Goal: Task Accomplishment & Management: Use online tool/utility

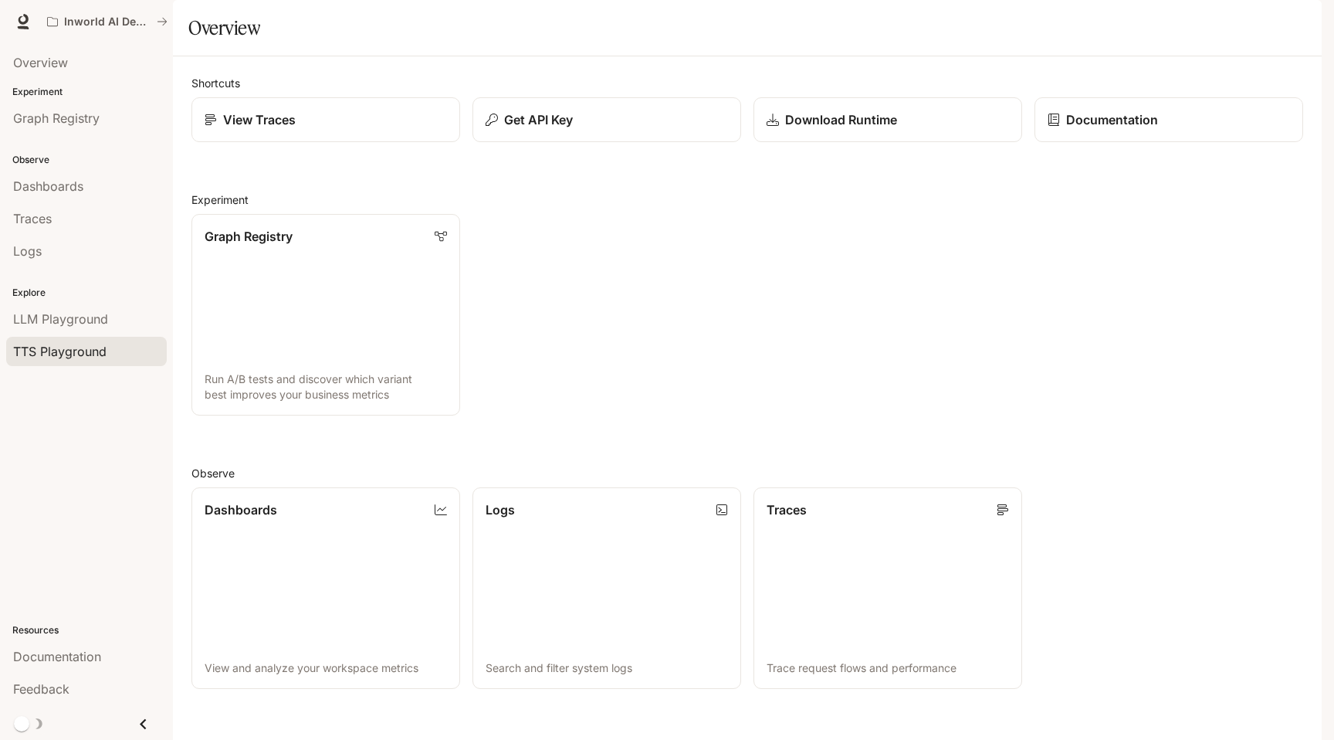
click at [40, 351] on span "TTS Playground" at bounding box center [59, 351] width 93 height 19
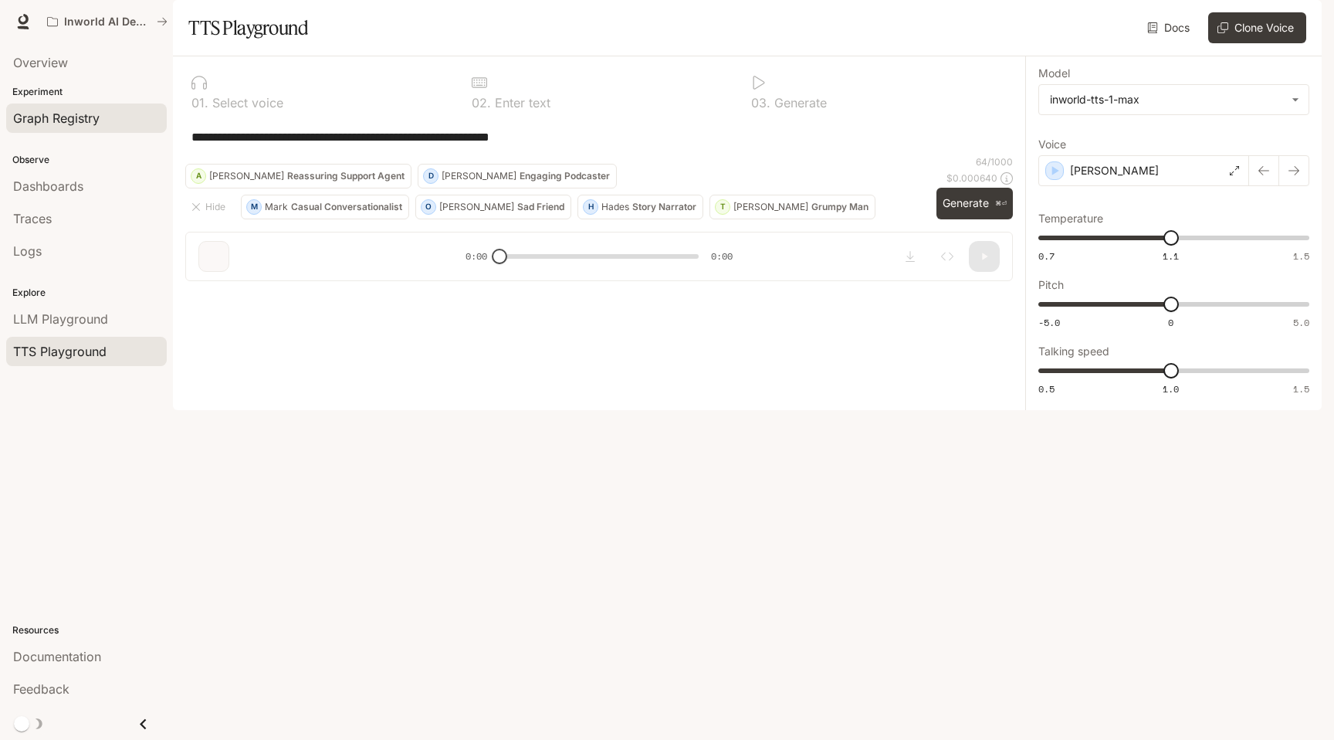
click at [86, 120] on span "Graph Registry" at bounding box center [56, 118] width 86 height 19
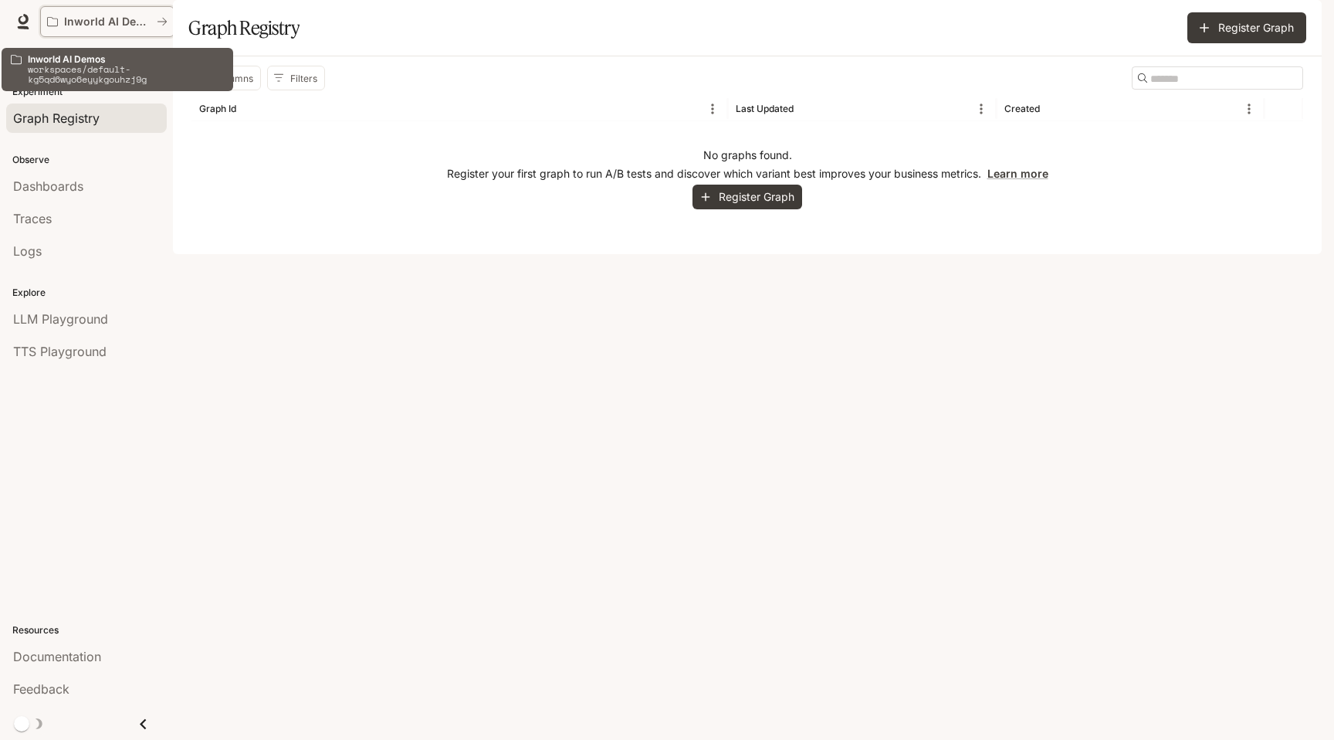
click at [122, 27] on p "Inworld AI Demos" at bounding box center [107, 21] width 86 height 13
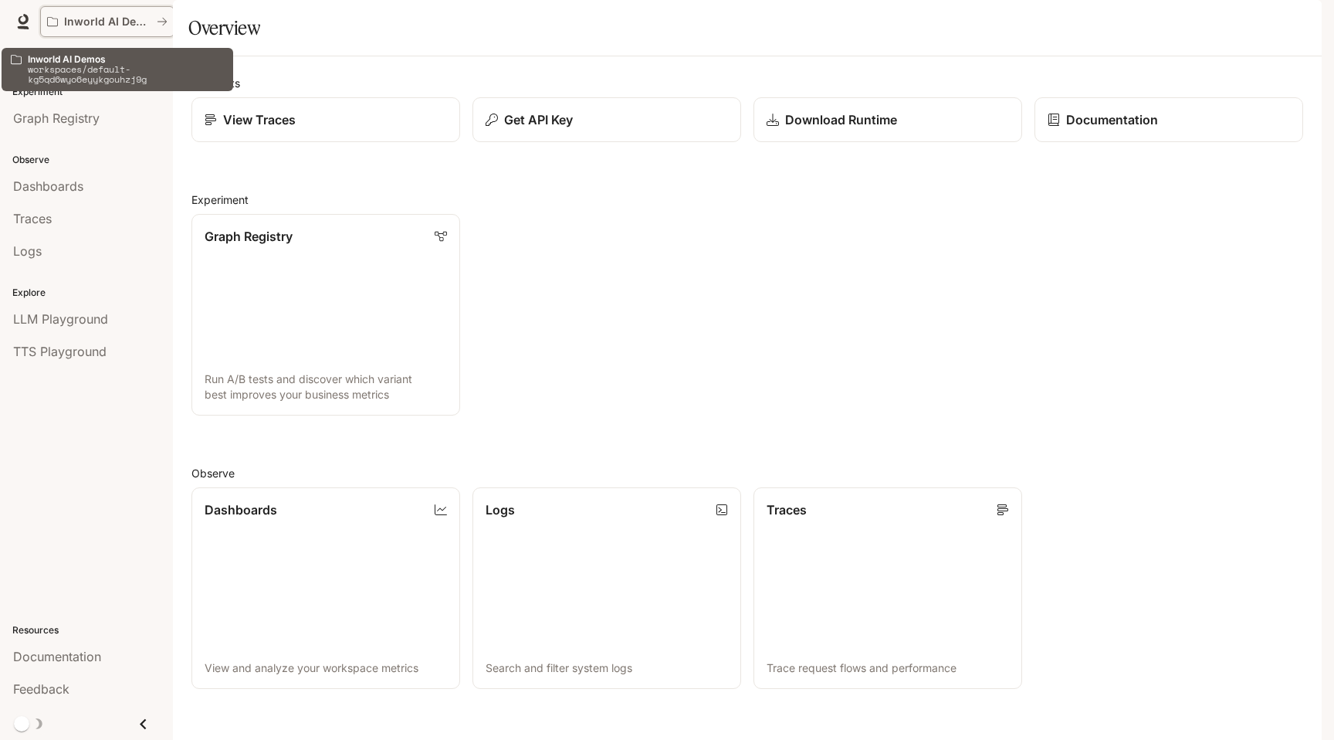
click at [166, 27] on div "Inworld AI Demos" at bounding box center [107, 21] width 120 height 13
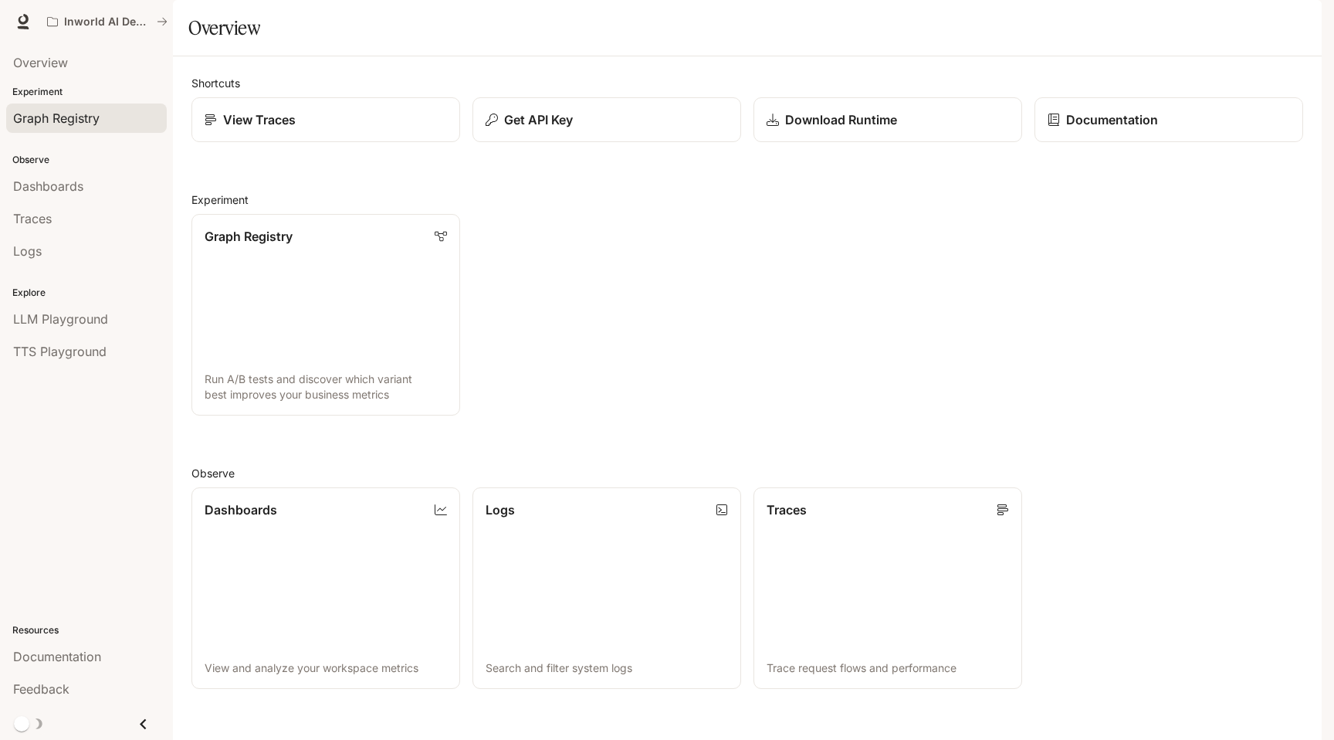
click at [46, 117] on span "Graph Registry" at bounding box center [56, 118] width 86 height 19
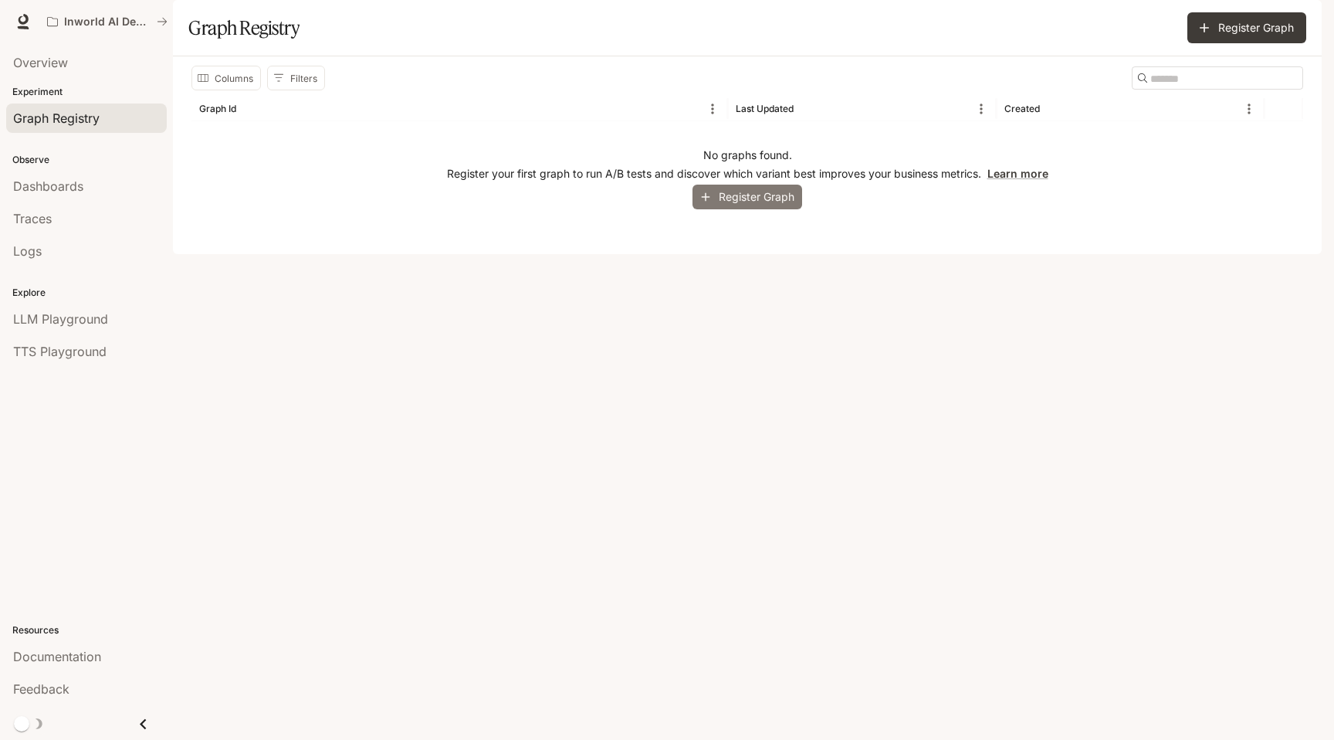
click at [734, 210] on button "Register Graph" at bounding box center [748, 197] width 110 height 25
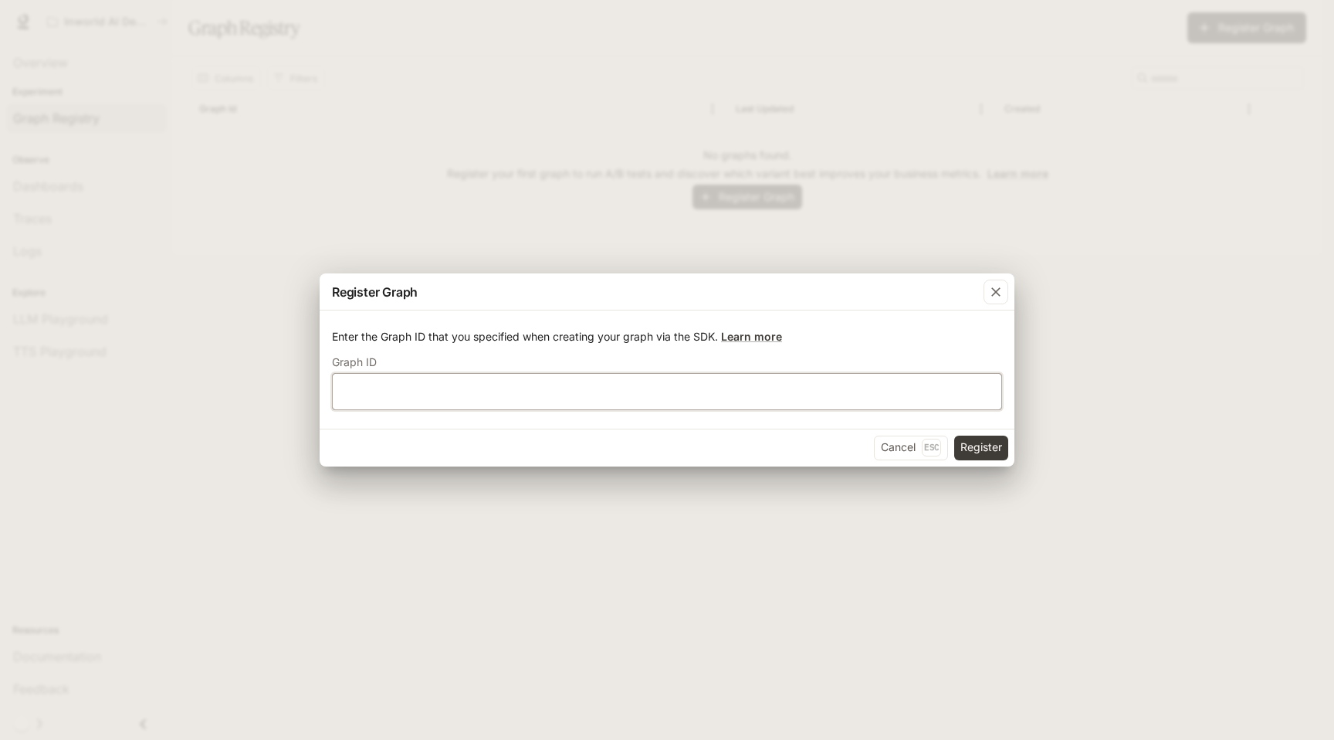
click at [677, 388] on input "text" at bounding box center [667, 390] width 669 height 15
type input "*"
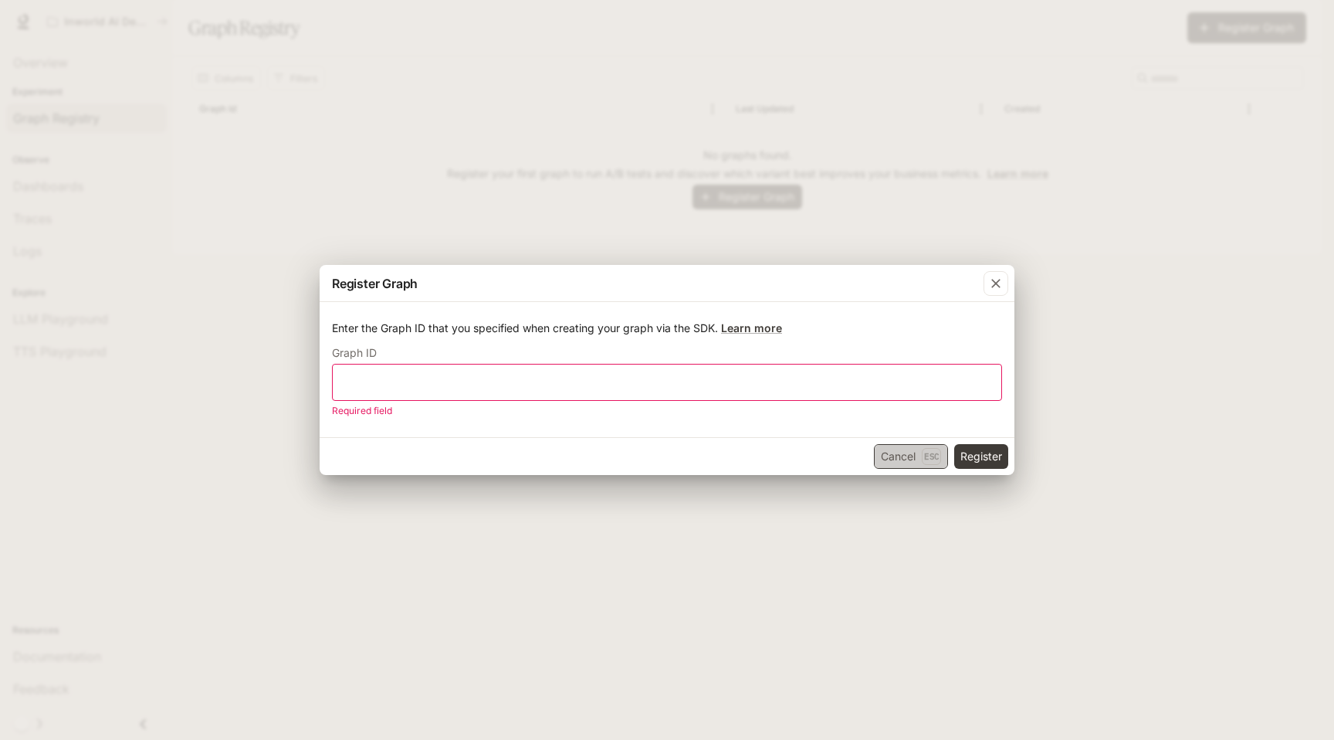
click at [879, 454] on button "Cancel Esc" at bounding box center [911, 456] width 74 height 25
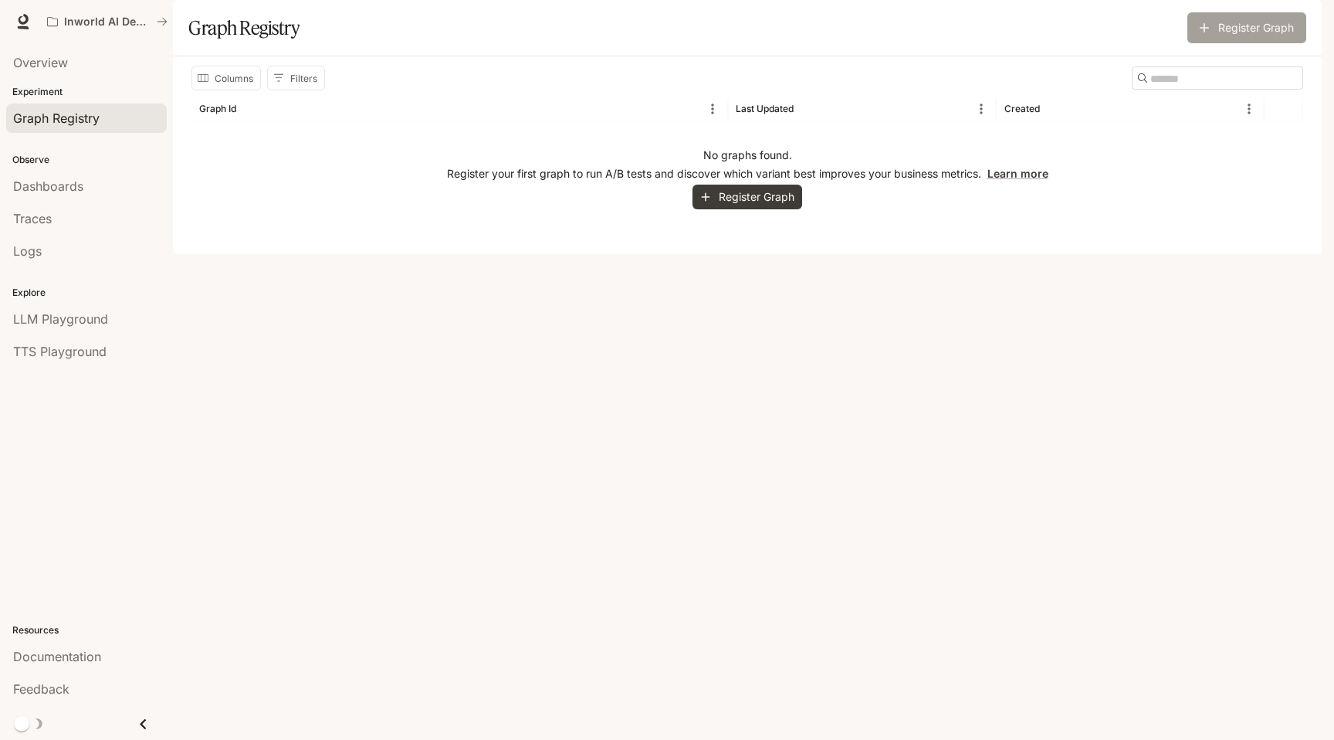
click at [1207, 36] on icon "button" at bounding box center [1204, 27] width 15 height 15
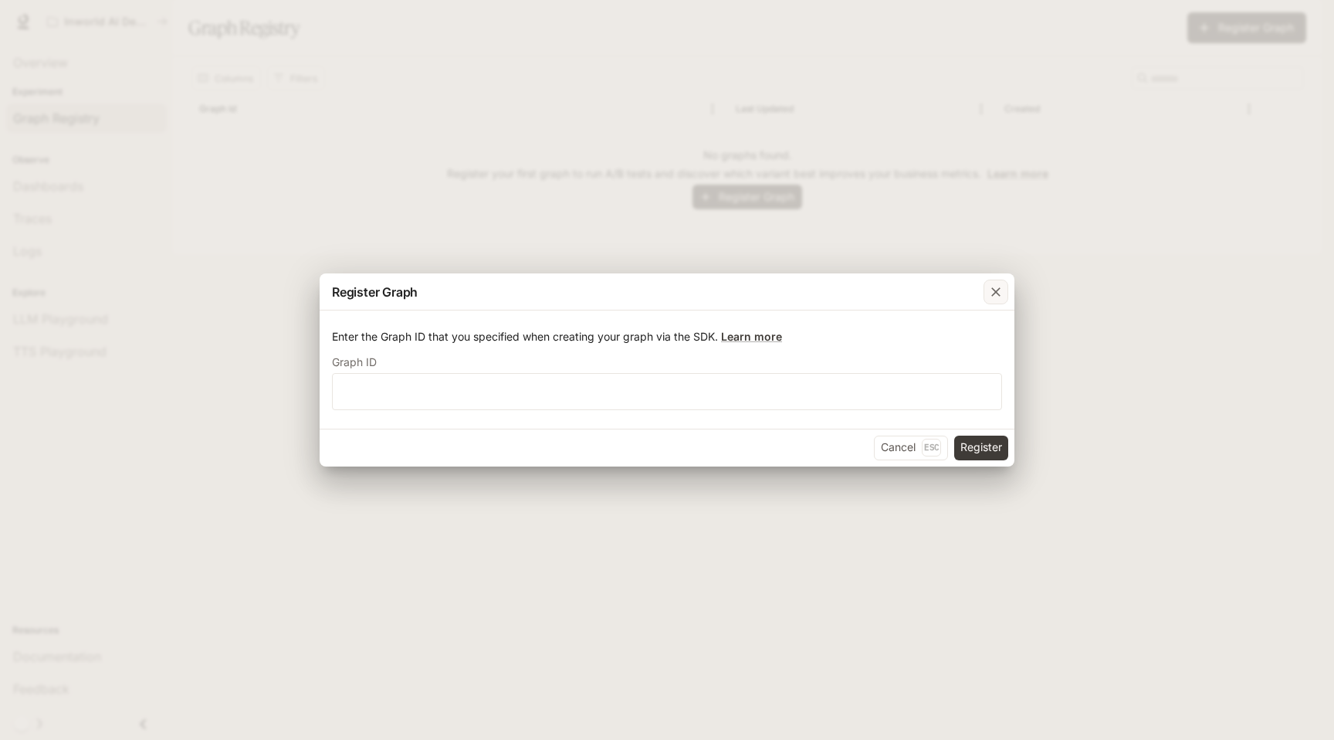
click at [992, 286] on icon "button" at bounding box center [996, 291] width 15 height 15
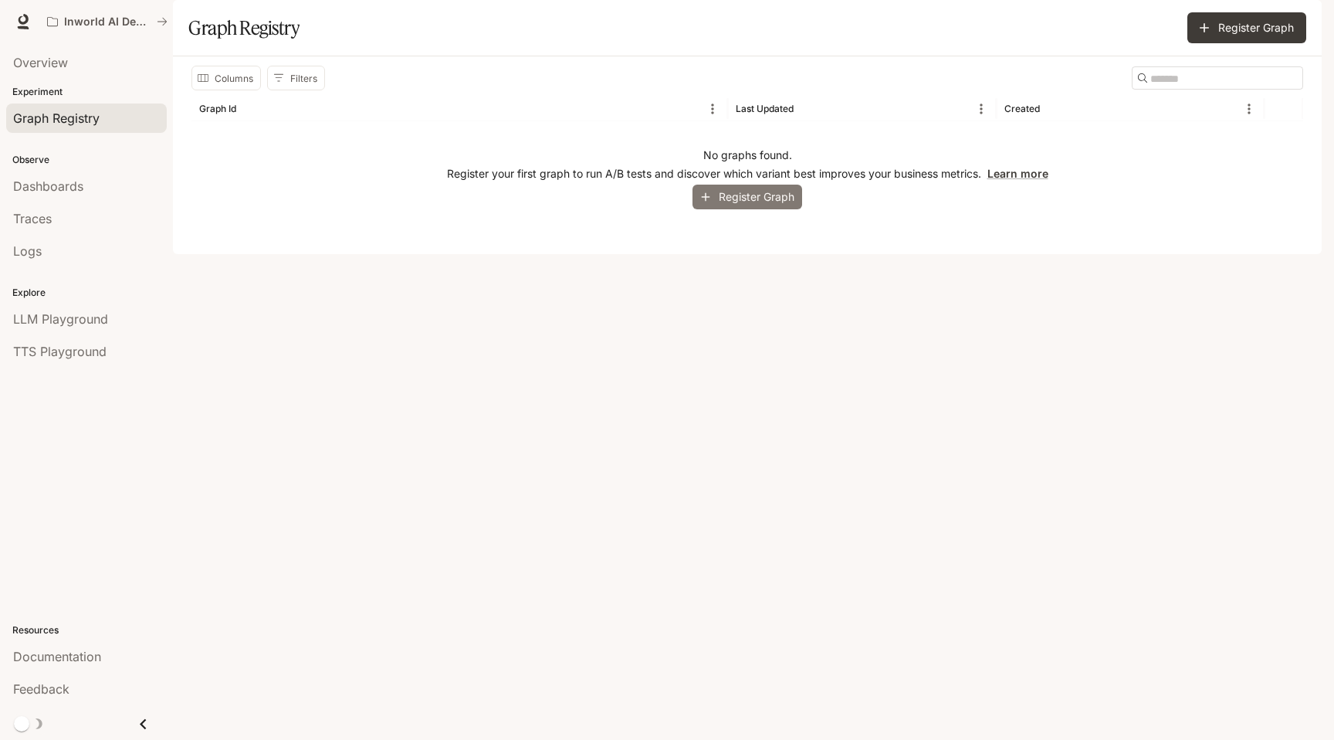
click at [781, 210] on button "Register Graph" at bounding box center [748, 197] width 110 height 25
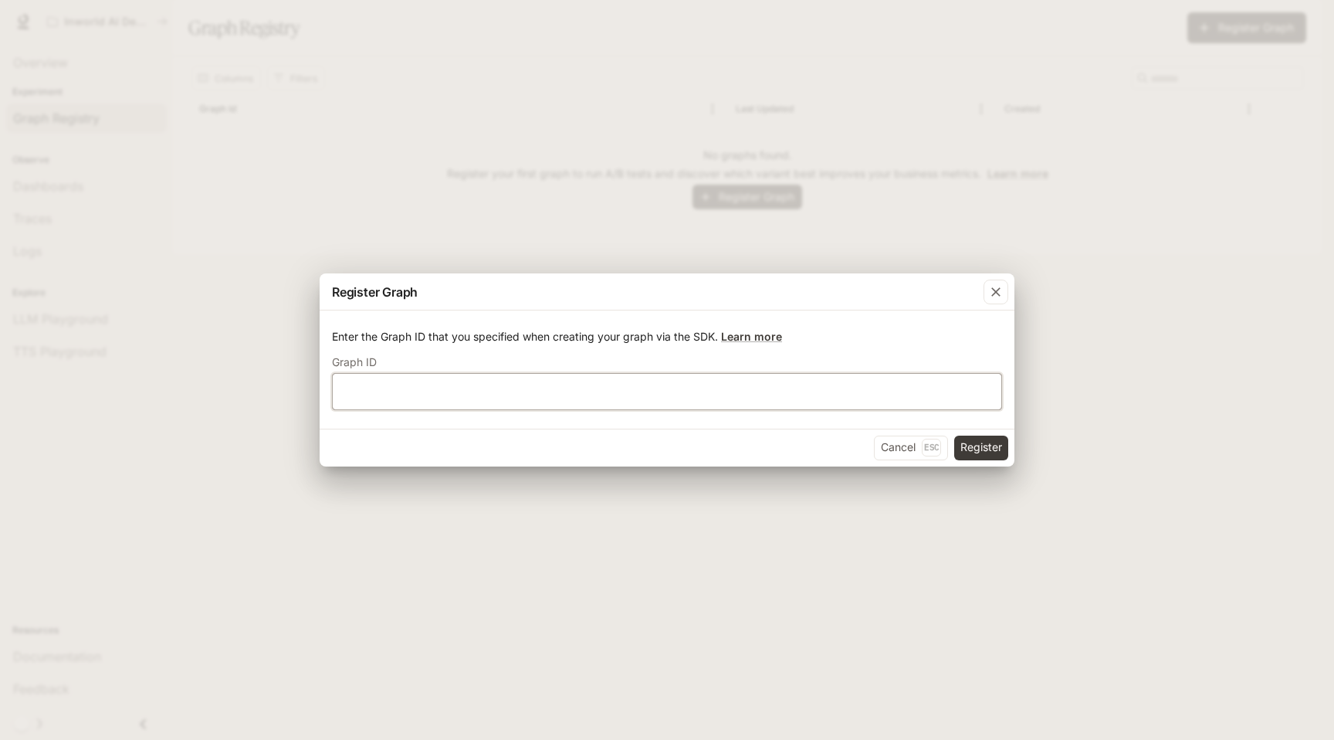
click at [768, 387] on input "text" at bounding box center [667, 390] width 669 height 15
click at [758, 334] on link "Learn more" at bounding box center [751, 336] width 61 height 13
click at [627, 385] on input "text" at bounding box center [667, 390] width 669 height 15
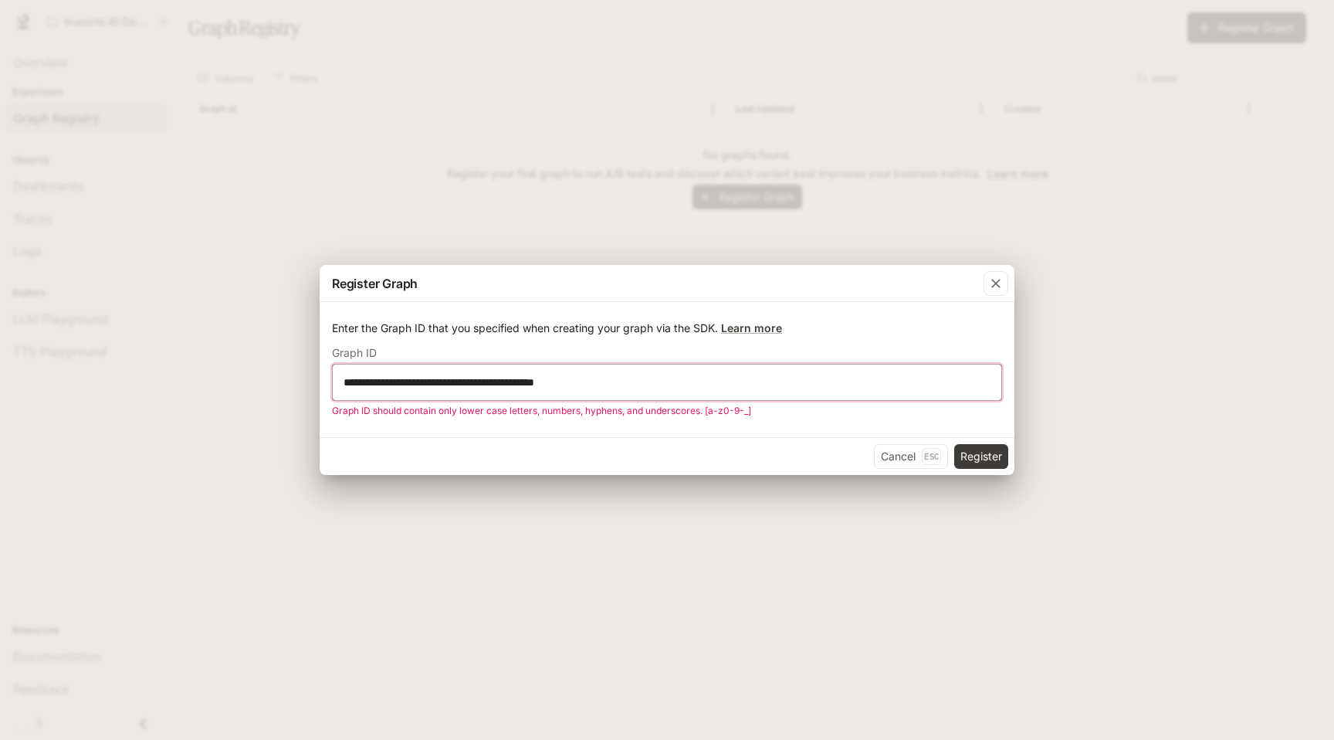
drag, startPoint x: 653, startPoint y: 382, endPoint x: 536, endPoint y: 382, distance: 116.6
click at [536, 382] on input "**********" at bounding box center [667, 382] width 669 height 15
type input "**********"
click at [989, 460] on button "Register" at bounding box center [982, 456] width 54 height 25
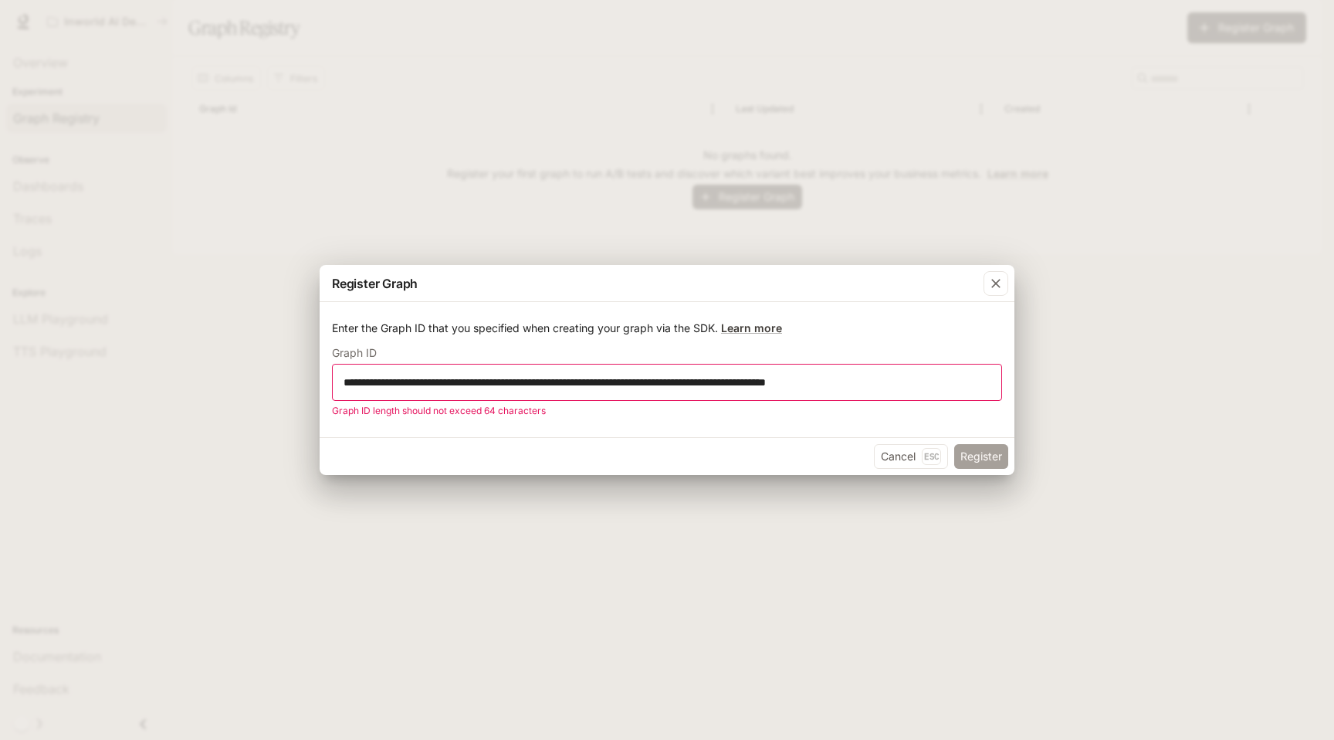
click at [989, 460] on button "Register" at bounding box center [982, 456] width 54 height 25
click at [909, 381] on input "**********" at bounding box center [667, 382] width 669 height 15
click at [995, 282] on icon "button" at bounding box center [996, 283] width 9 height 9
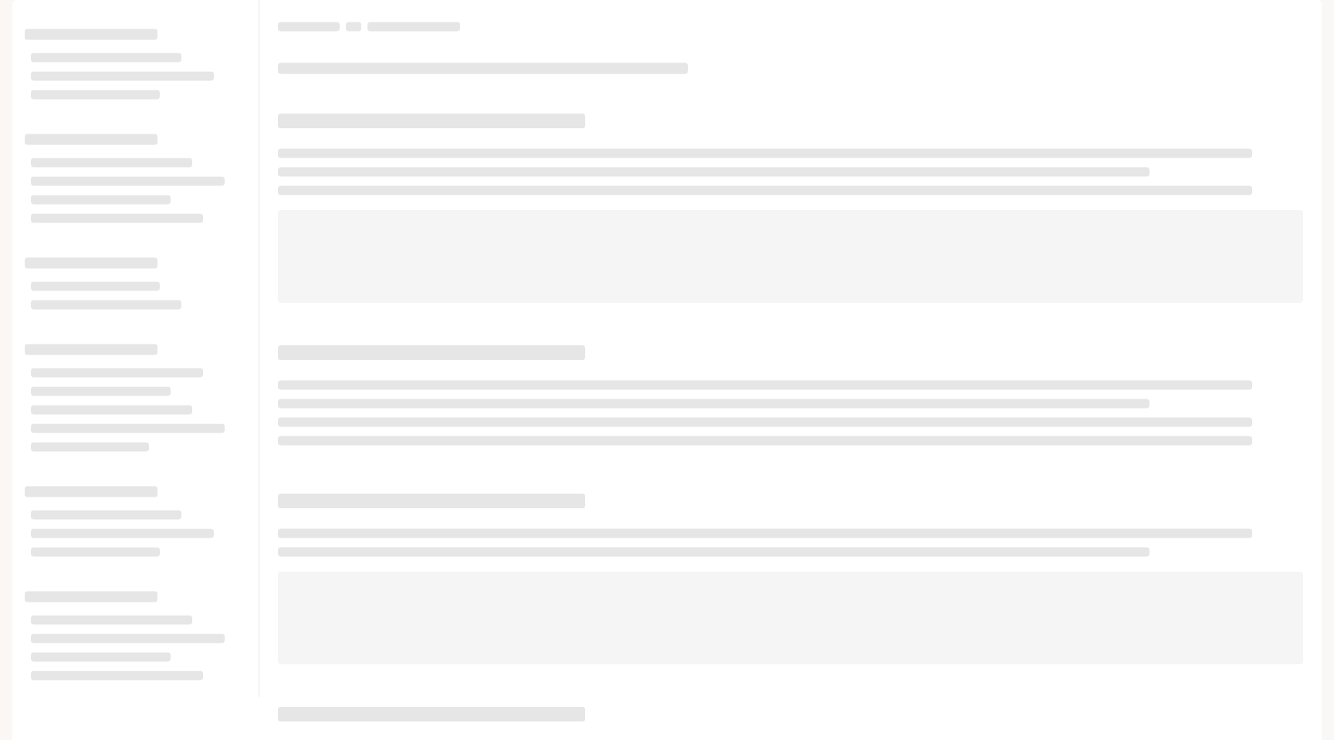
scroll to position [12, 0]
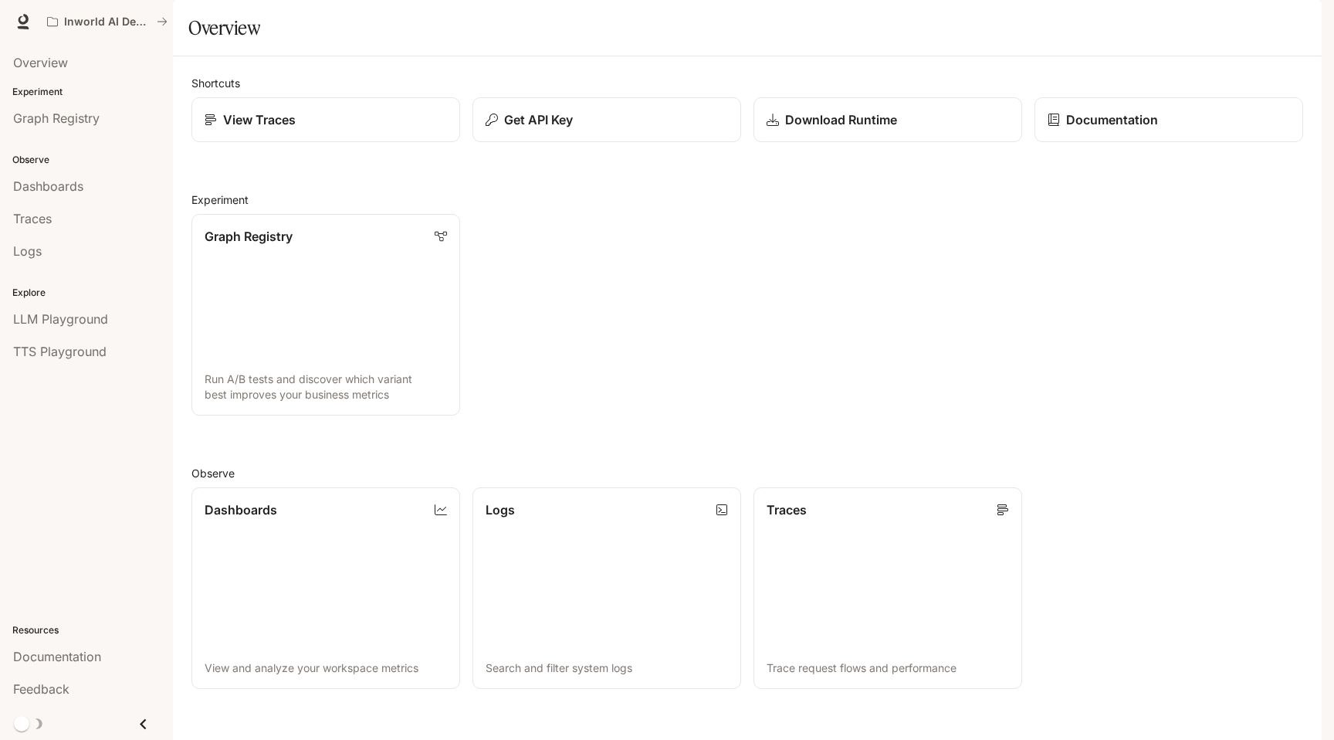
click at [1308, 27] on div "button" at bounding box center [1301, 22] width 22 height 22
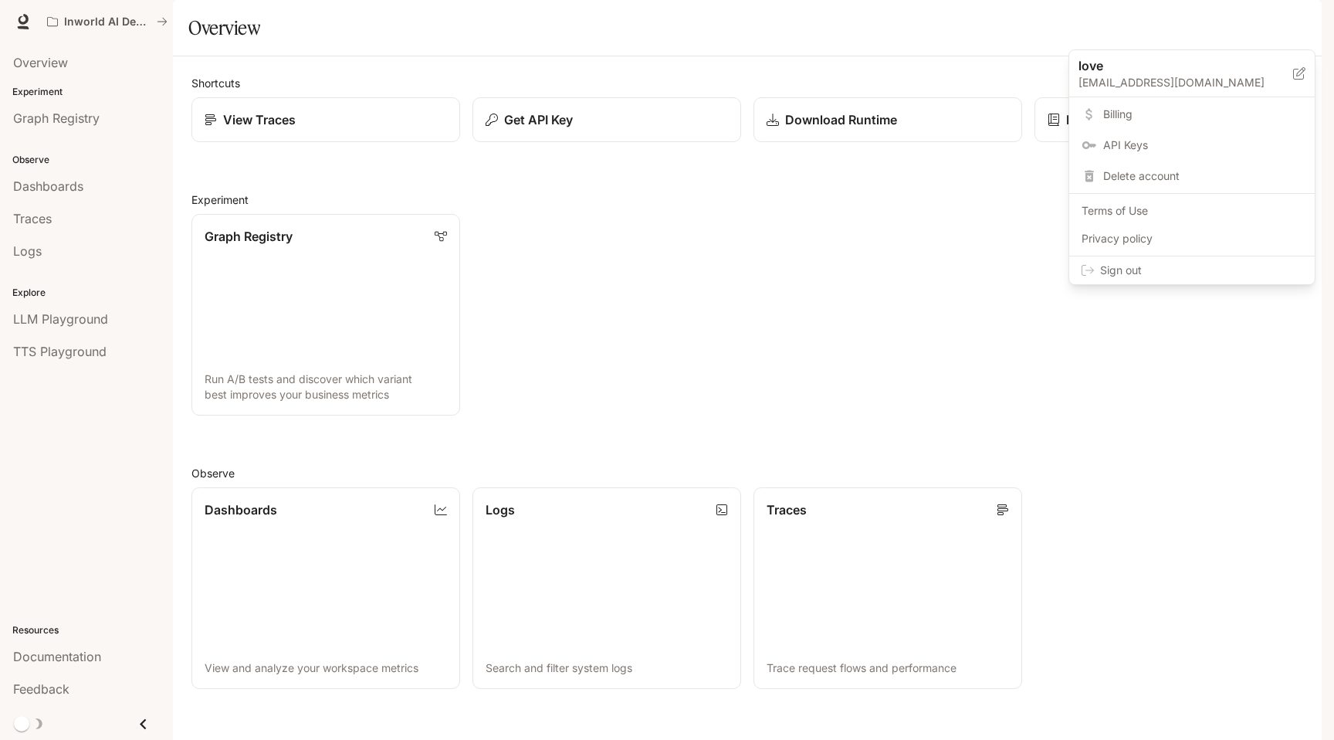
click at [1308, 27] on div at bounding box center [667, 370] width 1334 height 740
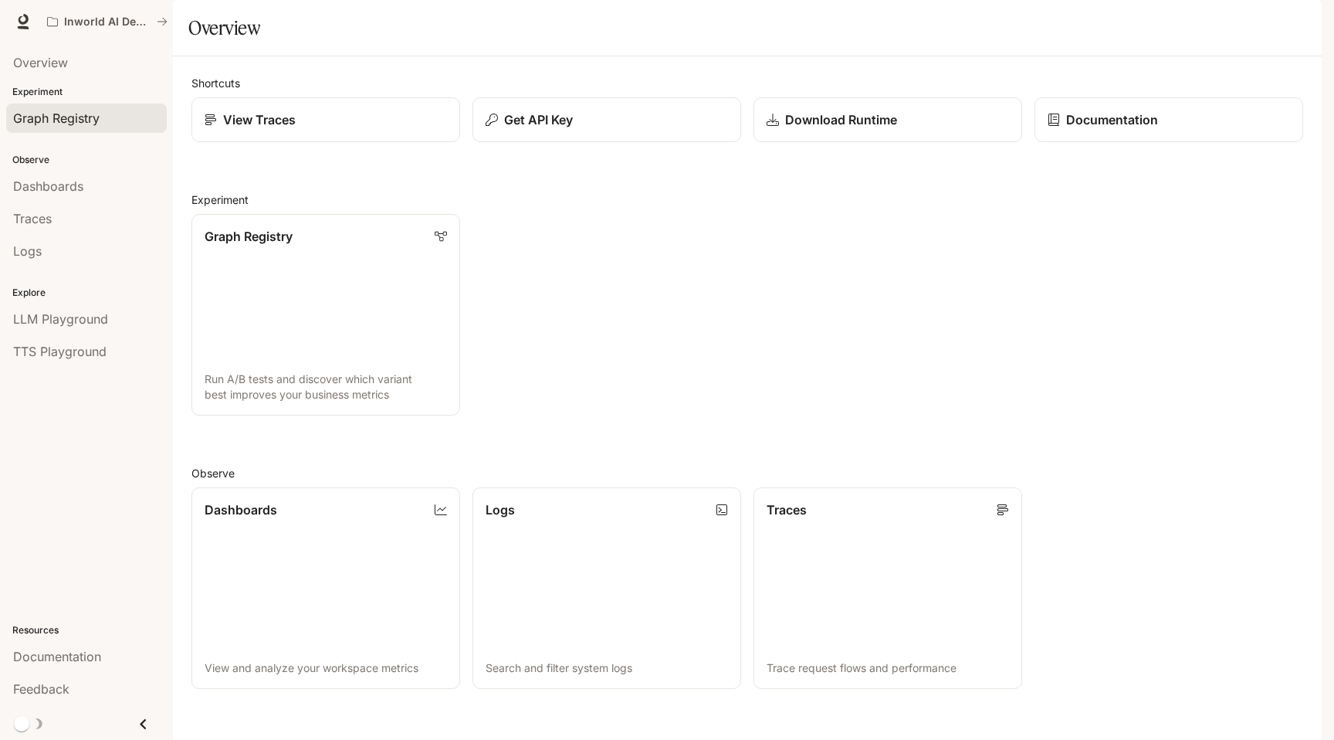
click at [45, 124] on span "Graph Registry" at bounding box center [56, 118] width 86 height 19
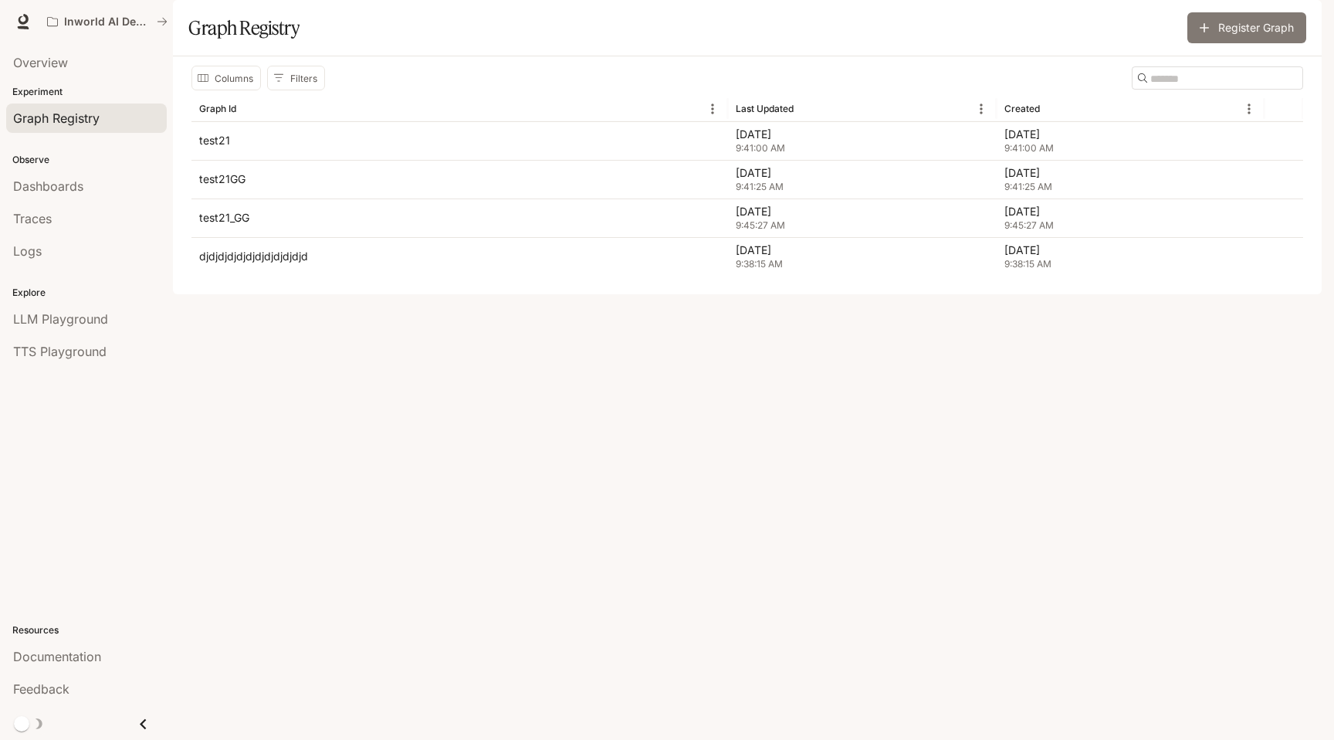
click at [1194, 43] on button "Register Graph" at bounding box center [1247, 27] width 119 height 31
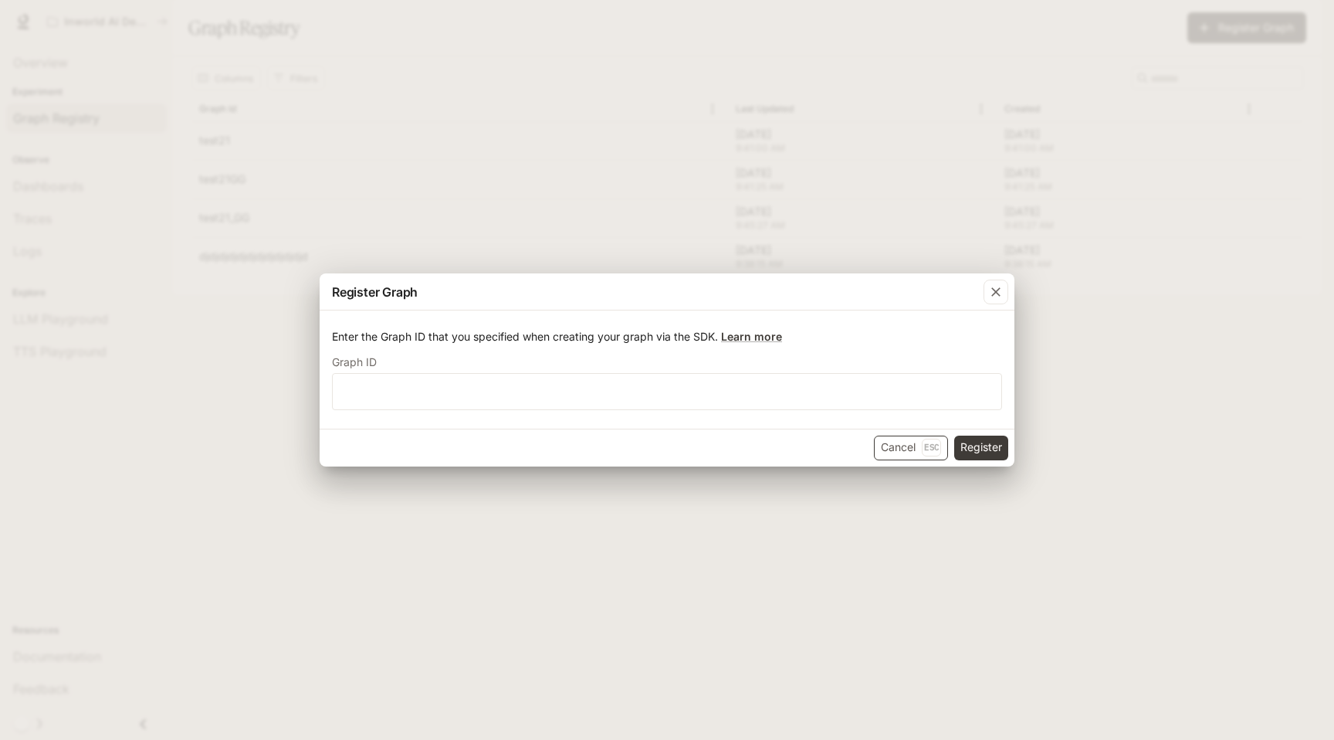
click at [924, 445] on p "Esc" at bounding box center [931, 447] width 19 height 17
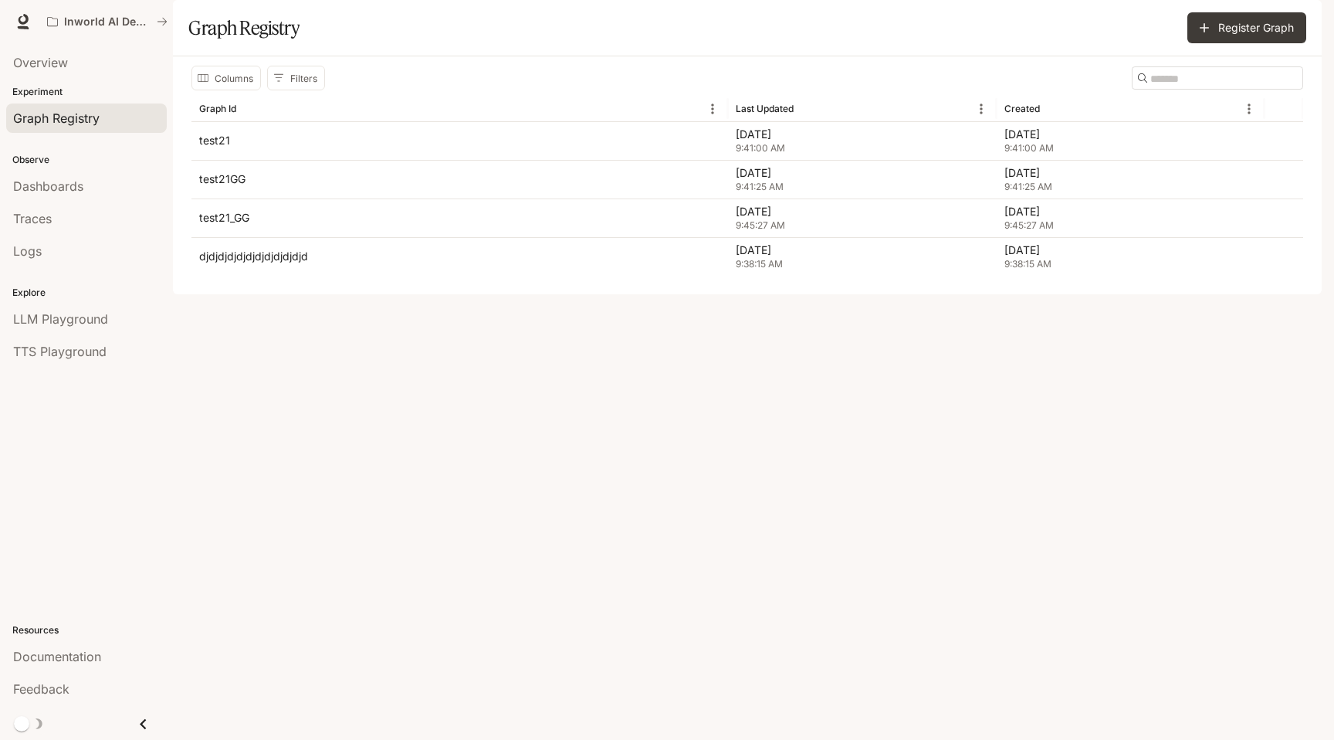
click at [1301, 21] on icon "button" at bounding box center [1301, 22] width 8 height 8
click at [1301, 21] on div at bounding box center [667, 370] width 1334 height 740
